Goal: Navigation & Orientation: Find specific page/section

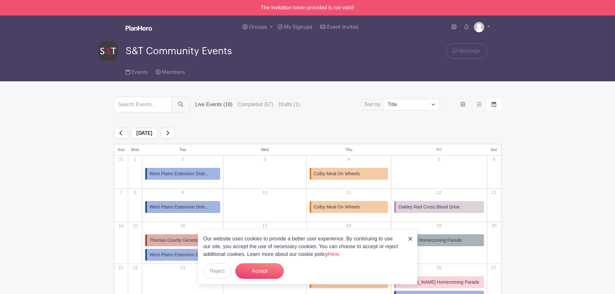
click at [169, 133] on icon at bounding box center [167, 133] width 3 height 5
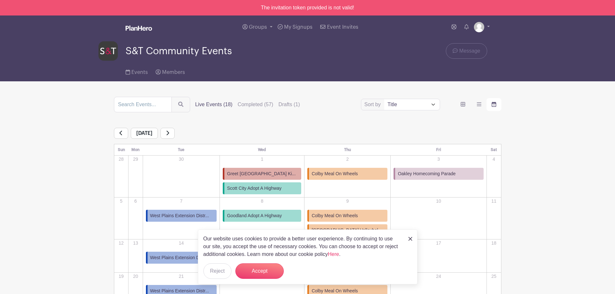
click at [193, 133] on div "[DATE]" at bounding box center [307, 133] width 387 height 11
click at [169, 134] on icon at bounding box center [167, 132] width 3 height 5
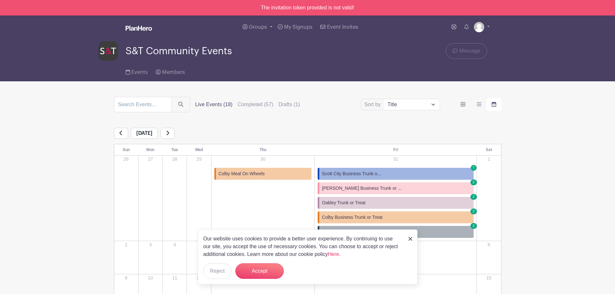
click at [409, 240] on img at bounding box center [410, 239] width 4 height 4
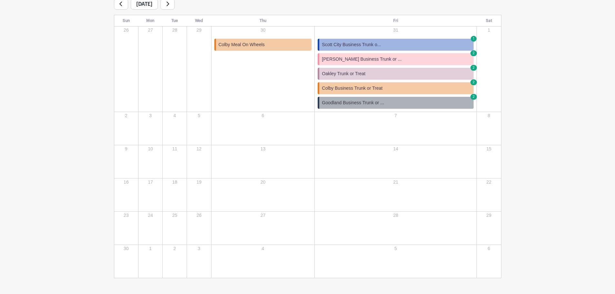
scroll to position [97, 0]
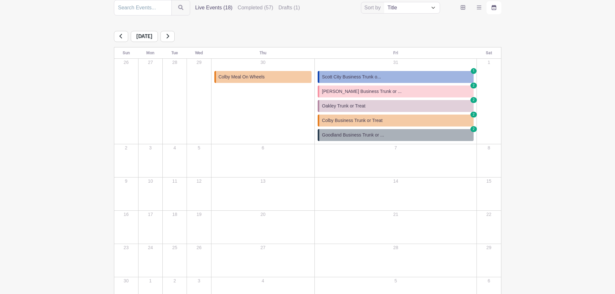
click at [169, 35] on icon at bounding box center [167, 36] width 3 height 5
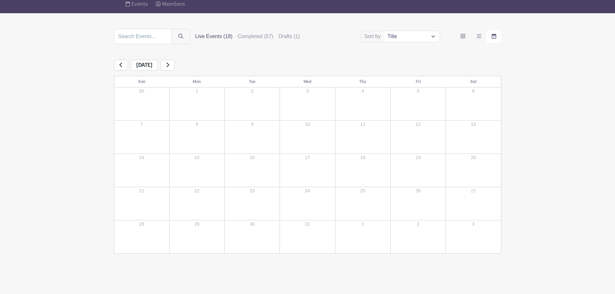
click at [120, 62] on link at bounding box center [121, 65] width 14 height 11
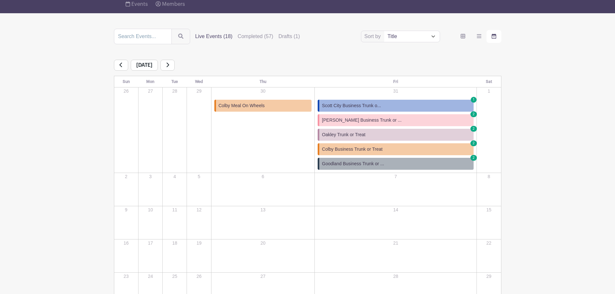
click at [120, 62] on link at bounding box center [121, 65] width 14 height 11
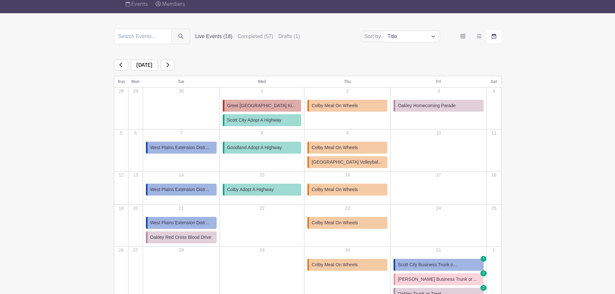
click at [120, 62] on link at bounding box center [121, 65] width 14 height 11
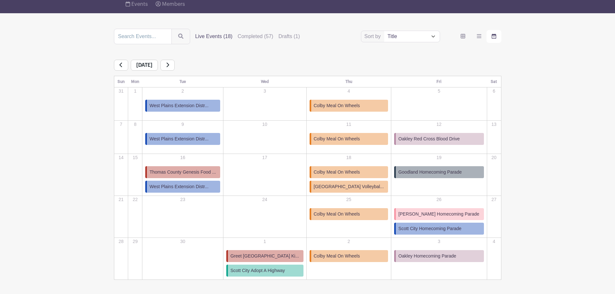
click at [175, 64] on link at bounding box center [167, 65] width 14 height 11
